Goal: Task Accomplishment & Management: Complete application form

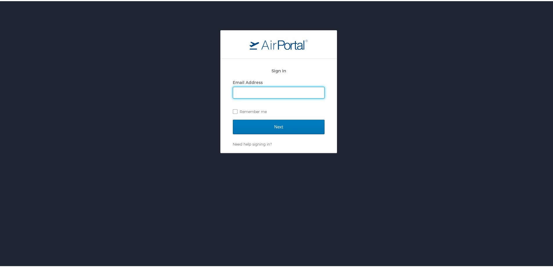
type input "[EMAIL_ADDRESS][DOMAIN_NAME]"
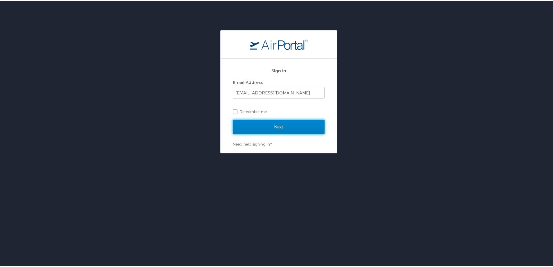
click at [282, 122] on input "Next" at bounding box center [279, 125] width 92 height 15
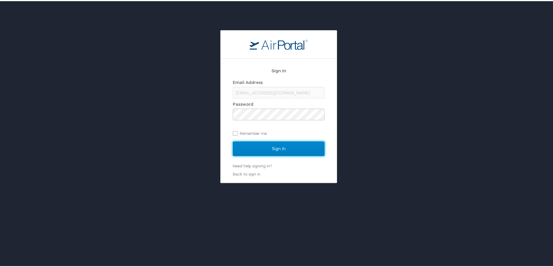
click at [276, 144] on input "Sign In" at bounding box center [279, 147] width 92 height 15
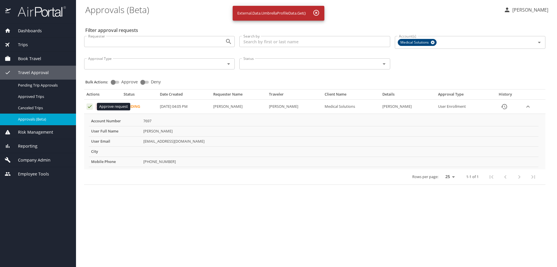
click at [91, 106] on icon "Approval table" at bounding box center [90, 107] width 6 height 6
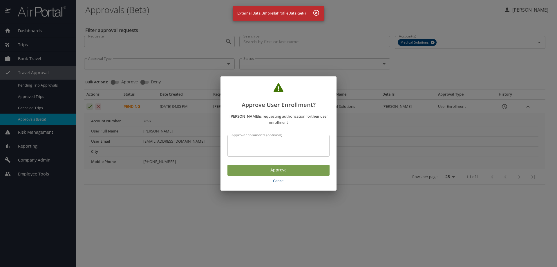
click at [246, 174] on button "Approve" at bounding box center [279, 170] width 102 height 11
